Goal: Use online tool/utility

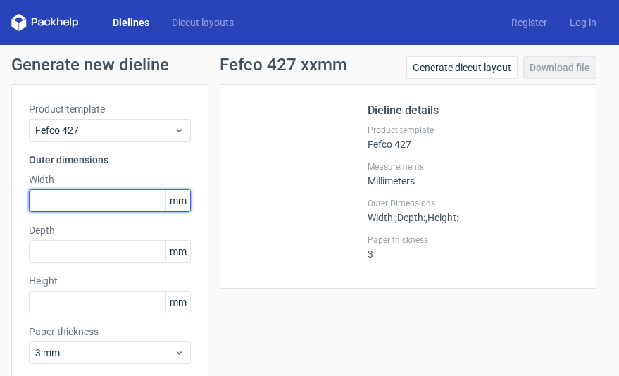
click at [106, 201] on input "text" at bounding box center [110, 200] width 162 height 23
type input "245"
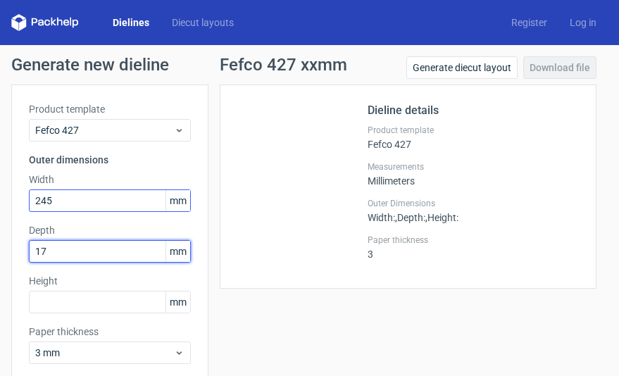
type input "175"
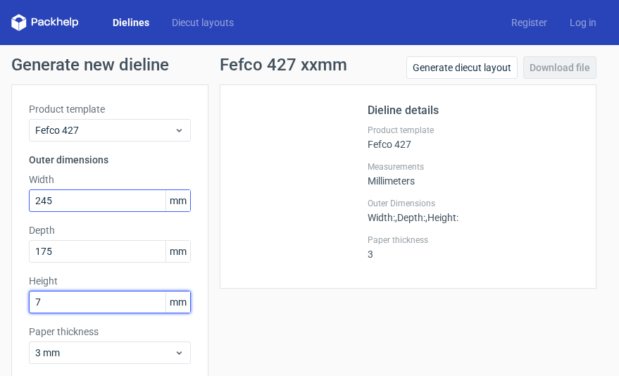
type input "70"
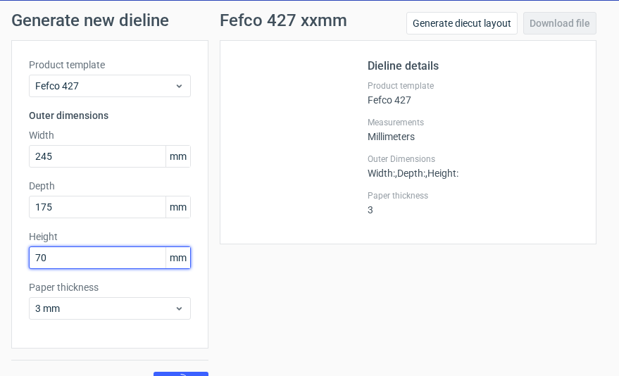
scroll to position [74, 0]
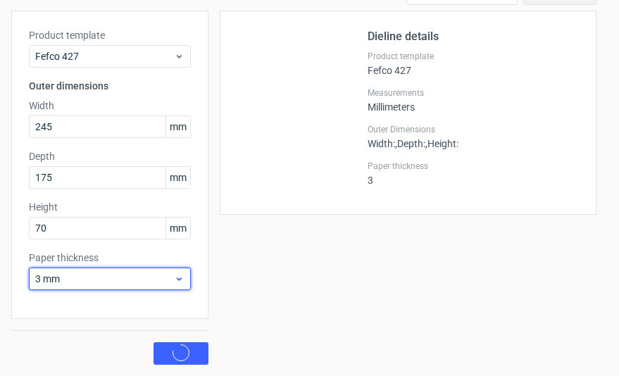
drag, startPoint x: 66, startPoint y: 271, endPoint x: 78, endPoint y: 271, distance: 12.0
click at [68, 271] on div "3 mm" at bounding box center [110, 278] width 162 height 23
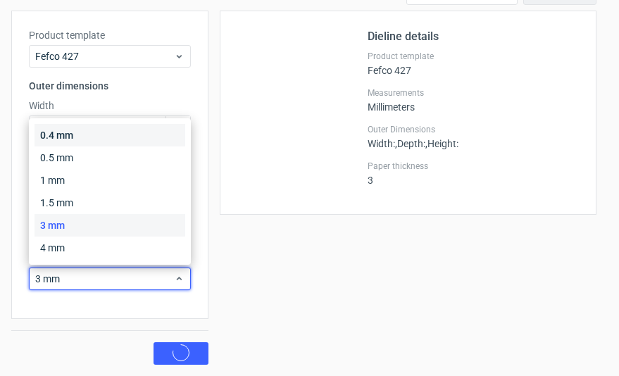
click at [125, 127] on div "0.4 mm" at bounding box center [109, 135] width 151 height 23
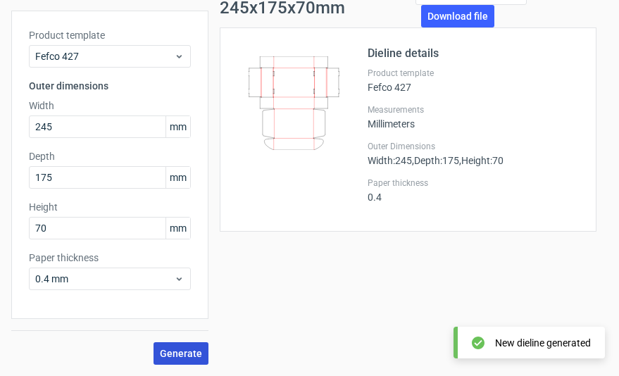
click at [175, 346] on button "Generate" at bounding box center [180, 353] width 55 height 23
